Goal: Navigation & Orientation: Find specific page/section

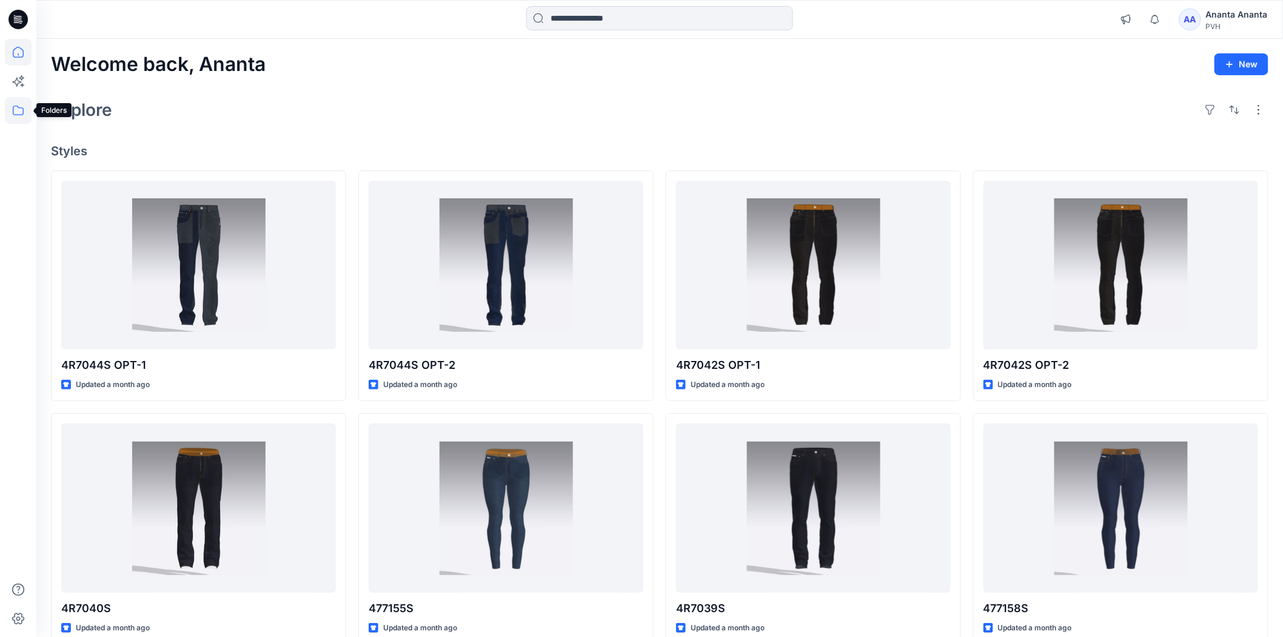
click at [16, 110] on icon at bounding box center [18, 110] width 27 height 27
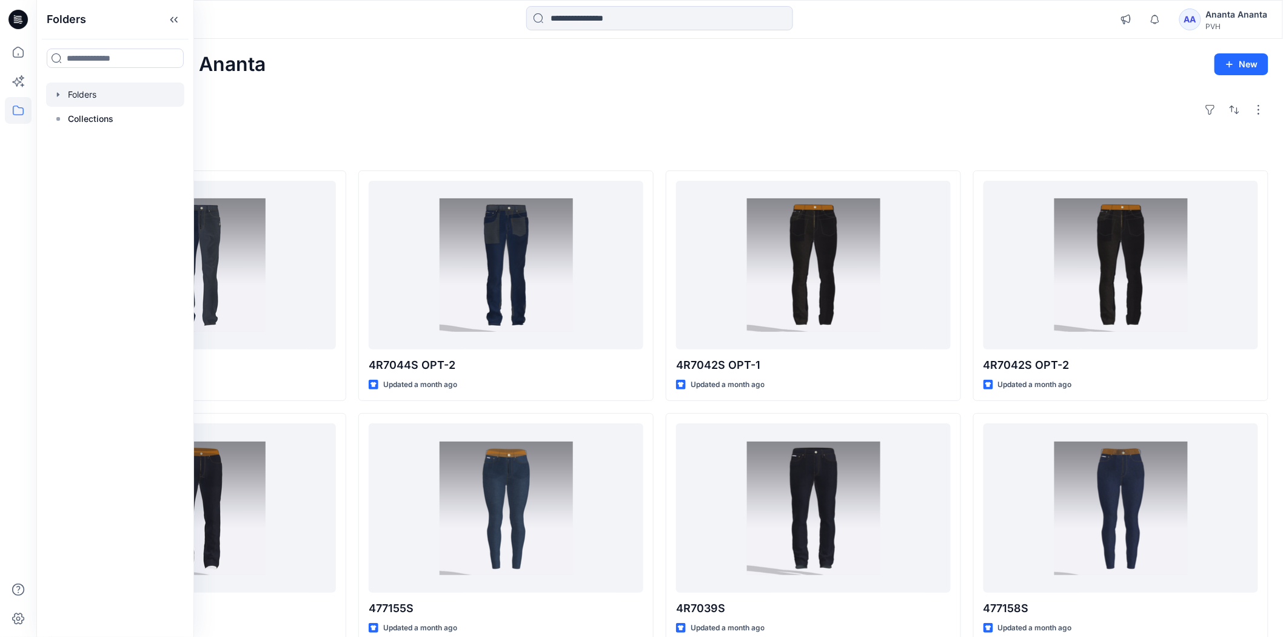
click at [85, 101] on div at bounding box center [115, 94] width 138 height 24
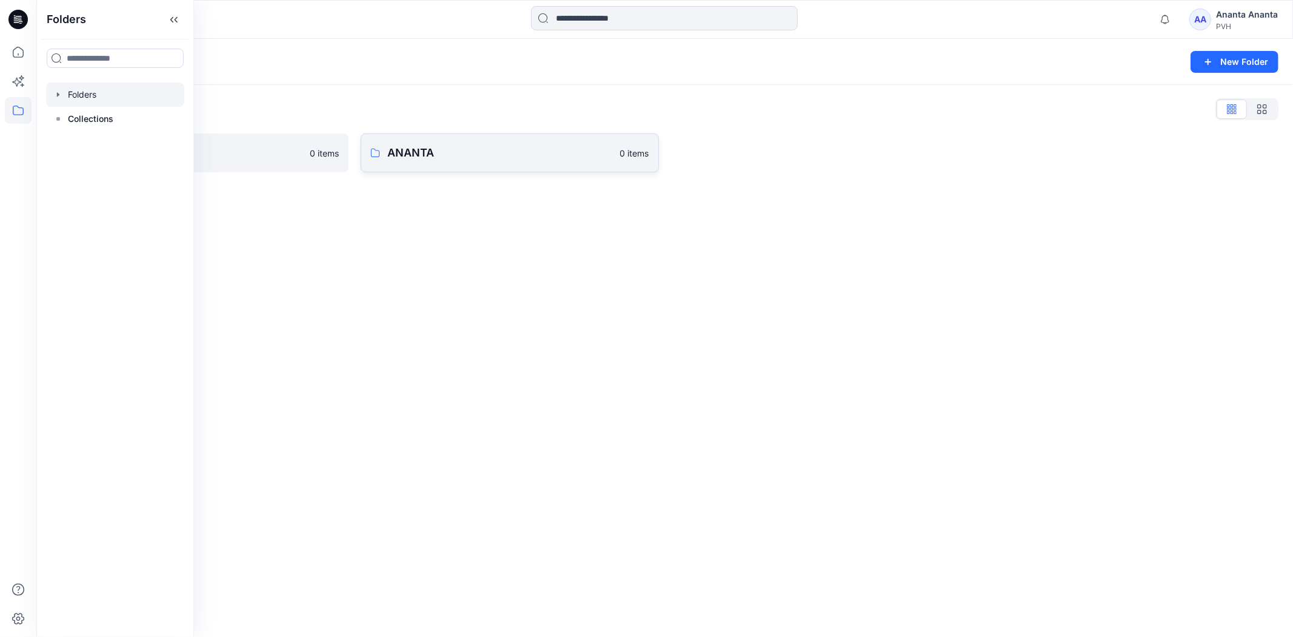
click at [452, 143] on link "ANANTA 0 items" at bounding box center [510, 152] width 298 height 39
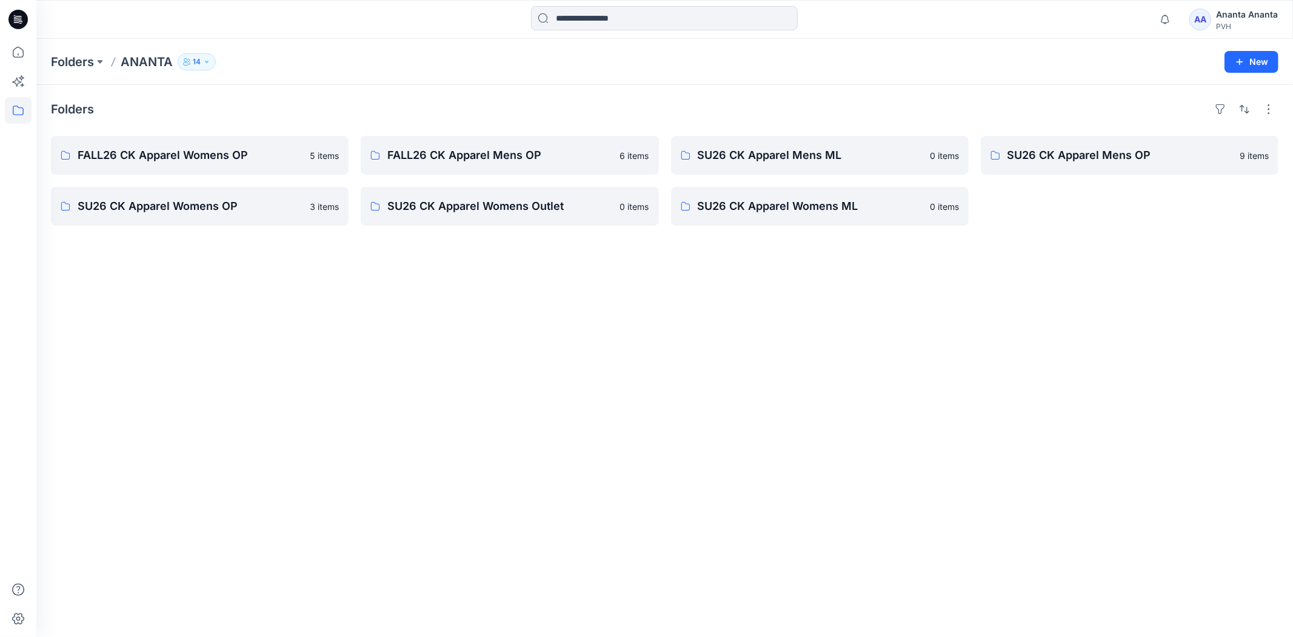
click at [183, 177] on div "FALL26 CK Apparel Womens OP 5 items SU26 CK Apparel Womens OP 3 items" at bounding box center [200, 181] width 298 height 90
click at [201, 169] on link "FALL26 CK Apparel Womens OP" at bounding box center [200, 155] width 298 height 39
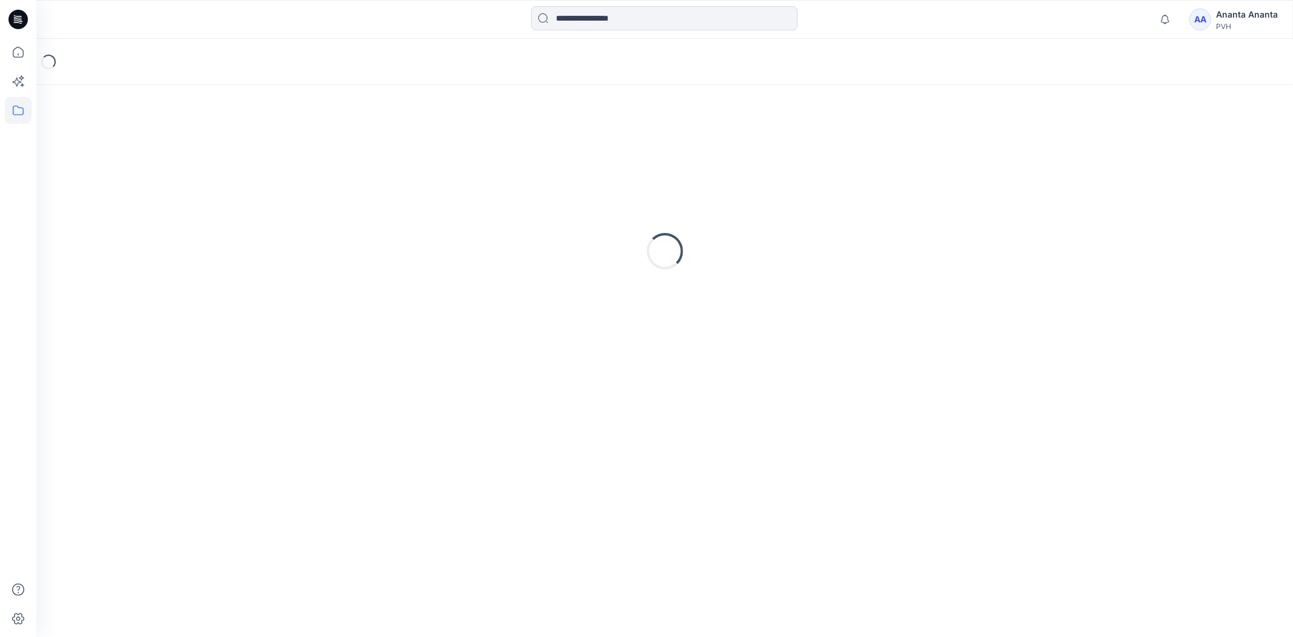
click at [201, 169] on div "Loading..." at bounding box center [665, 250] width 1228 height 303
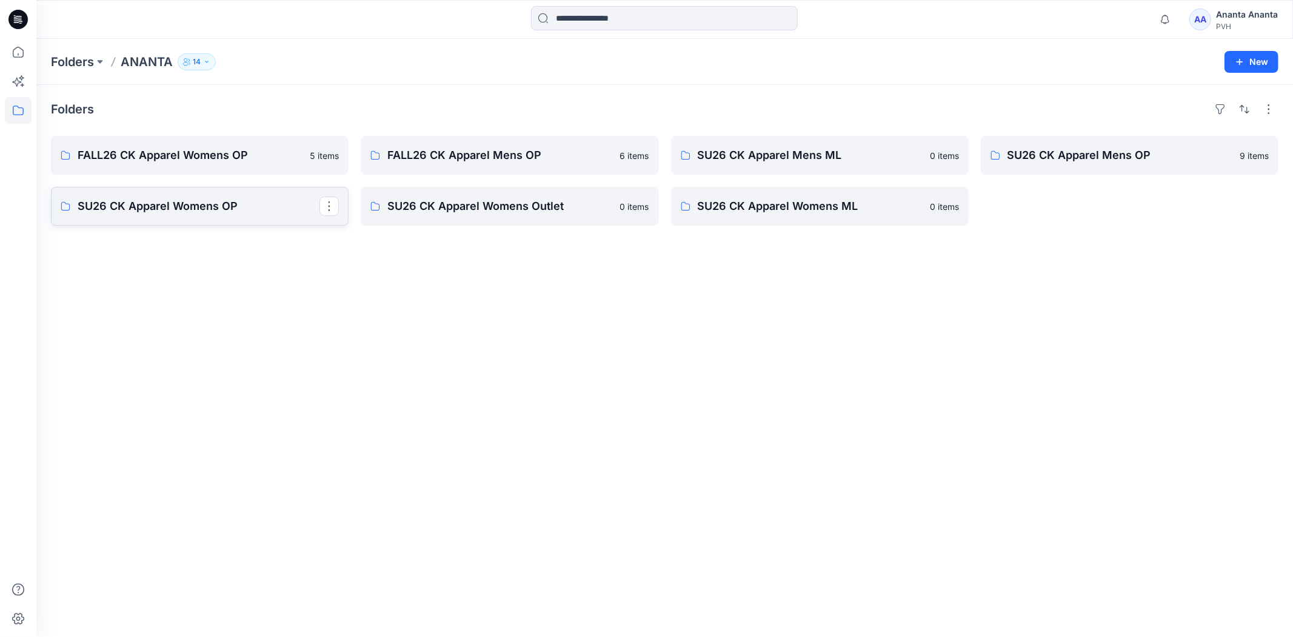
click at [210, 215] on link "SU26 CK Apparel Womens OP" at bounding box center [200, 206] width 298 height 39
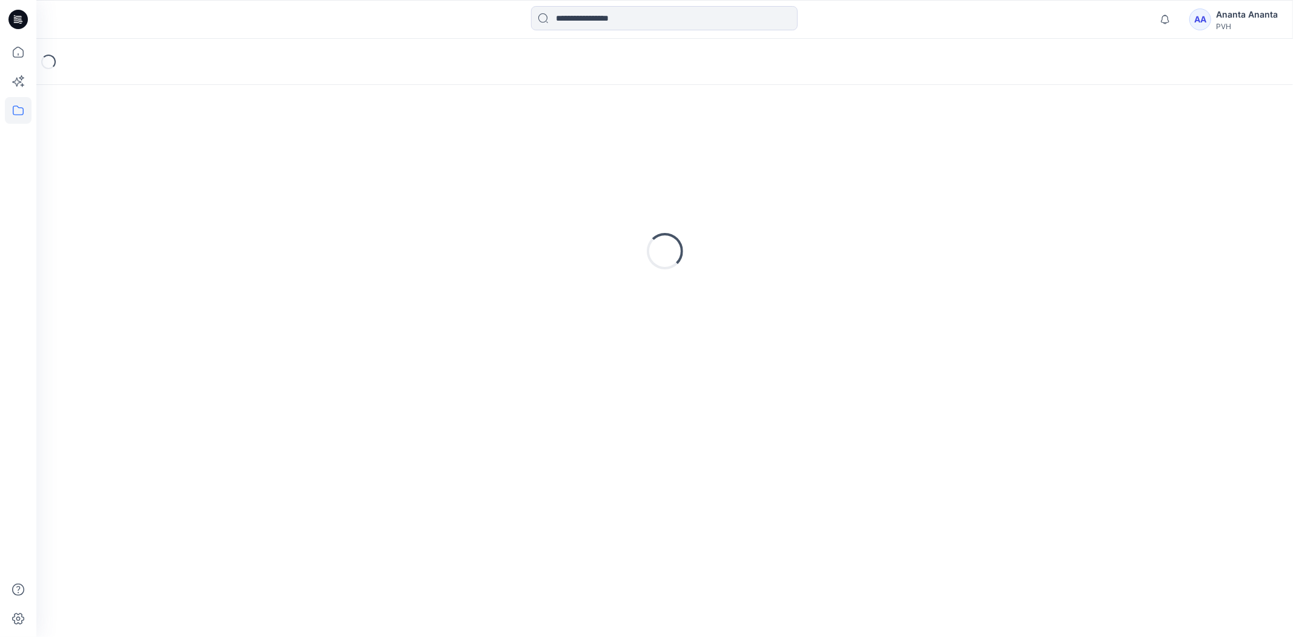
click at [210, 215] on div "Loading..." at bounding box center [665, 250] width 1228 height 303
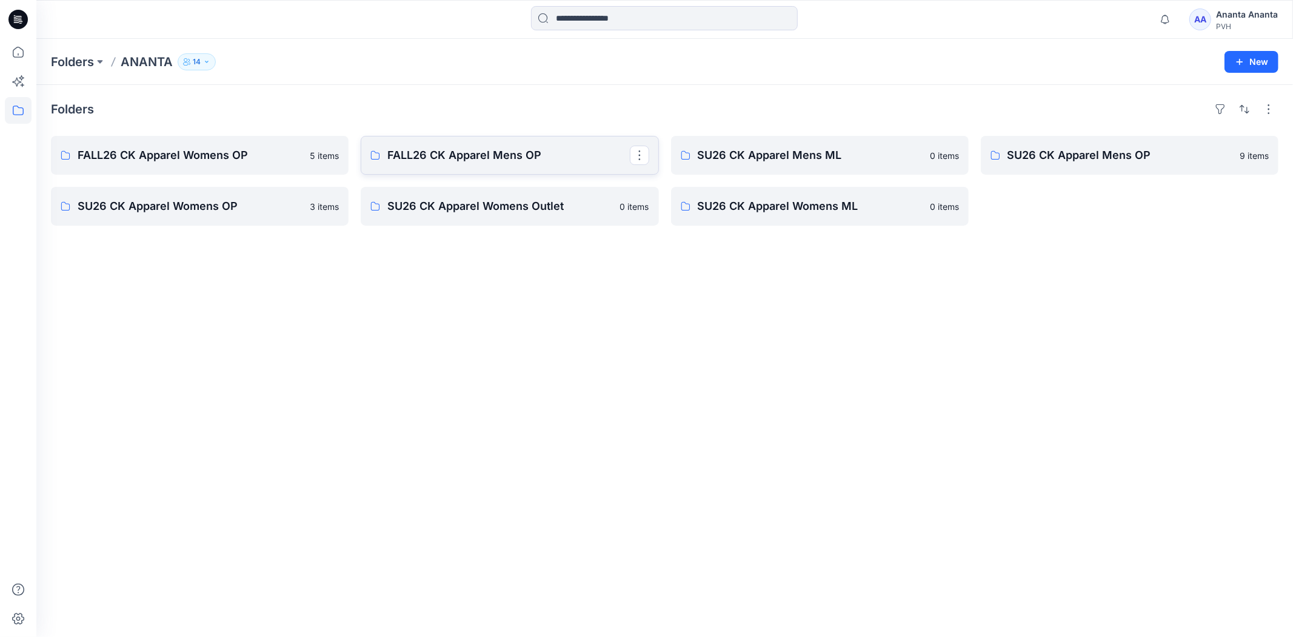
click at [428, 166] on link "FALL26 CK Apparel Mens OP" at bounding box center [510, 155] width 298 height 39
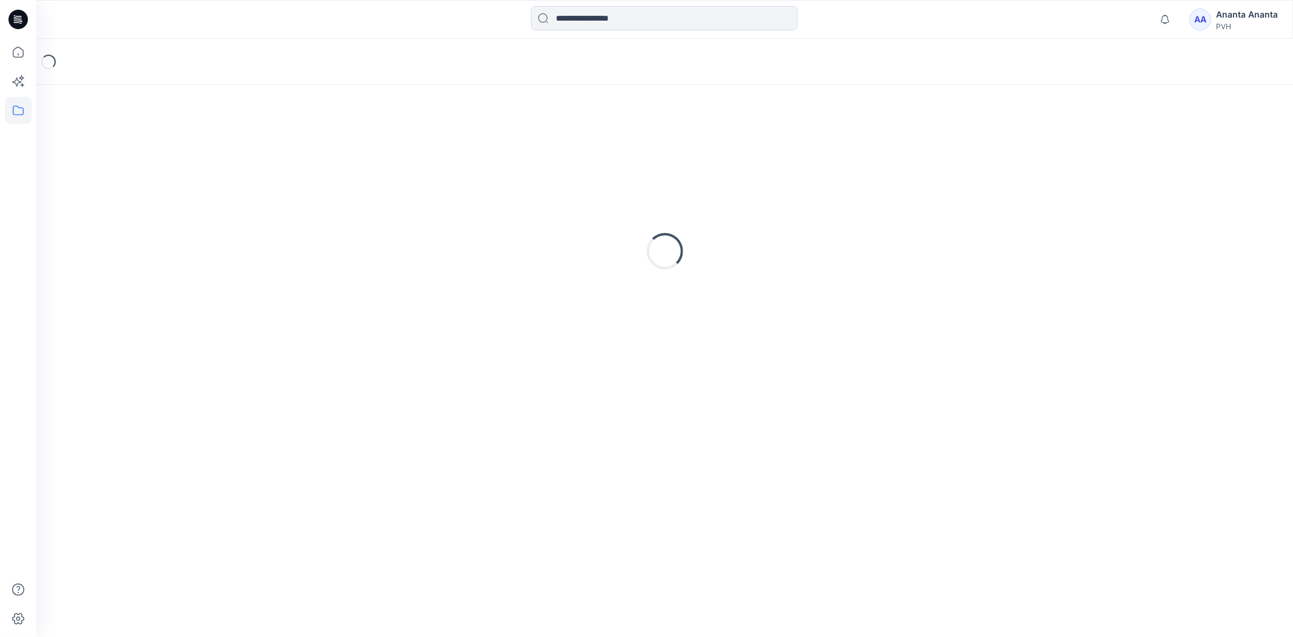
click at [428, 166] on div "Loading..." at bounding box center [665, 250] width 1228 height 303
